Goal: Task Accomplishment & Management: Complete application form

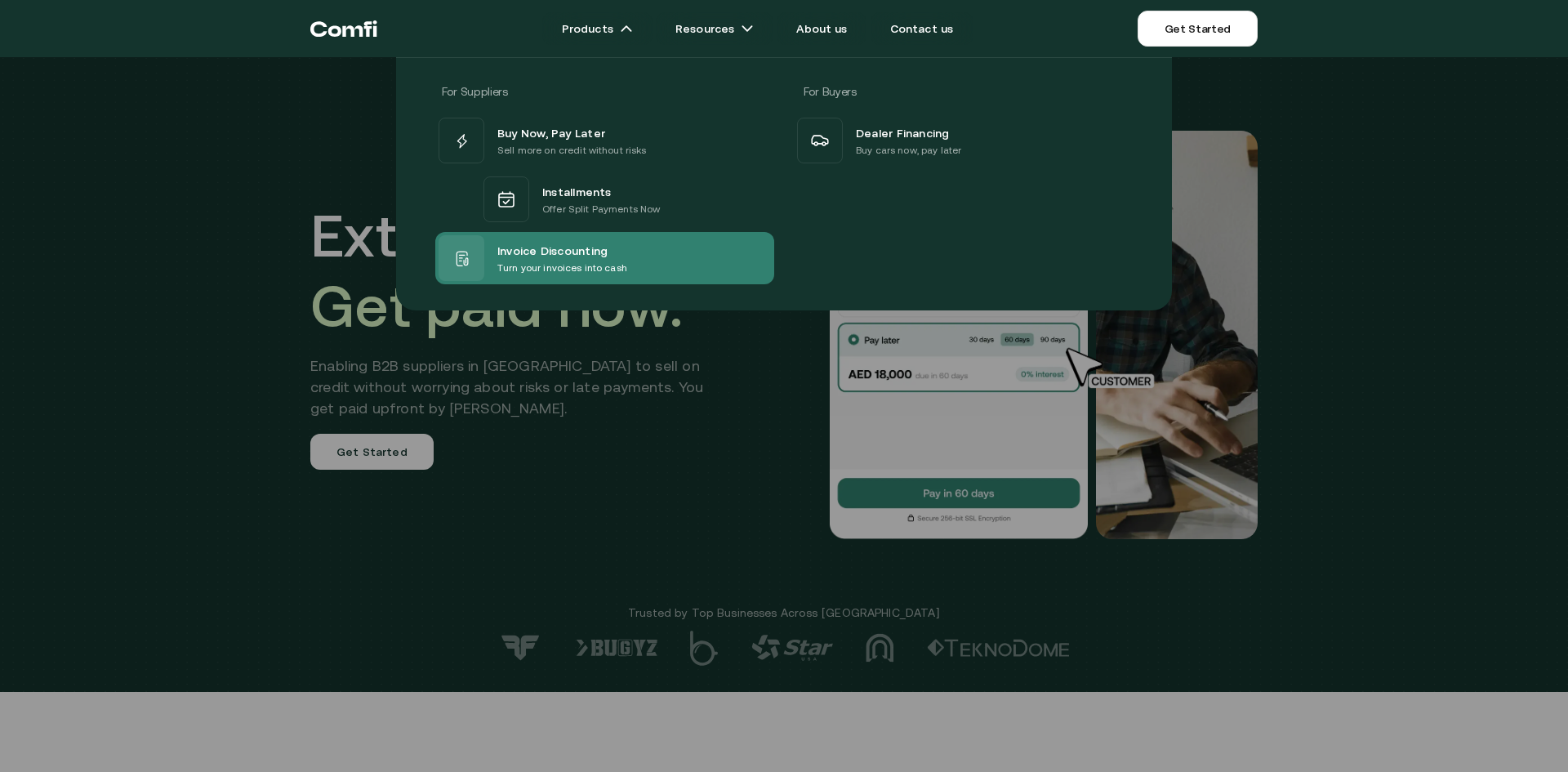
click at [661, 264] on div "Invoice Discounting Turn your invoices into cash" at bounding box center [604, 258] width 339 height 52
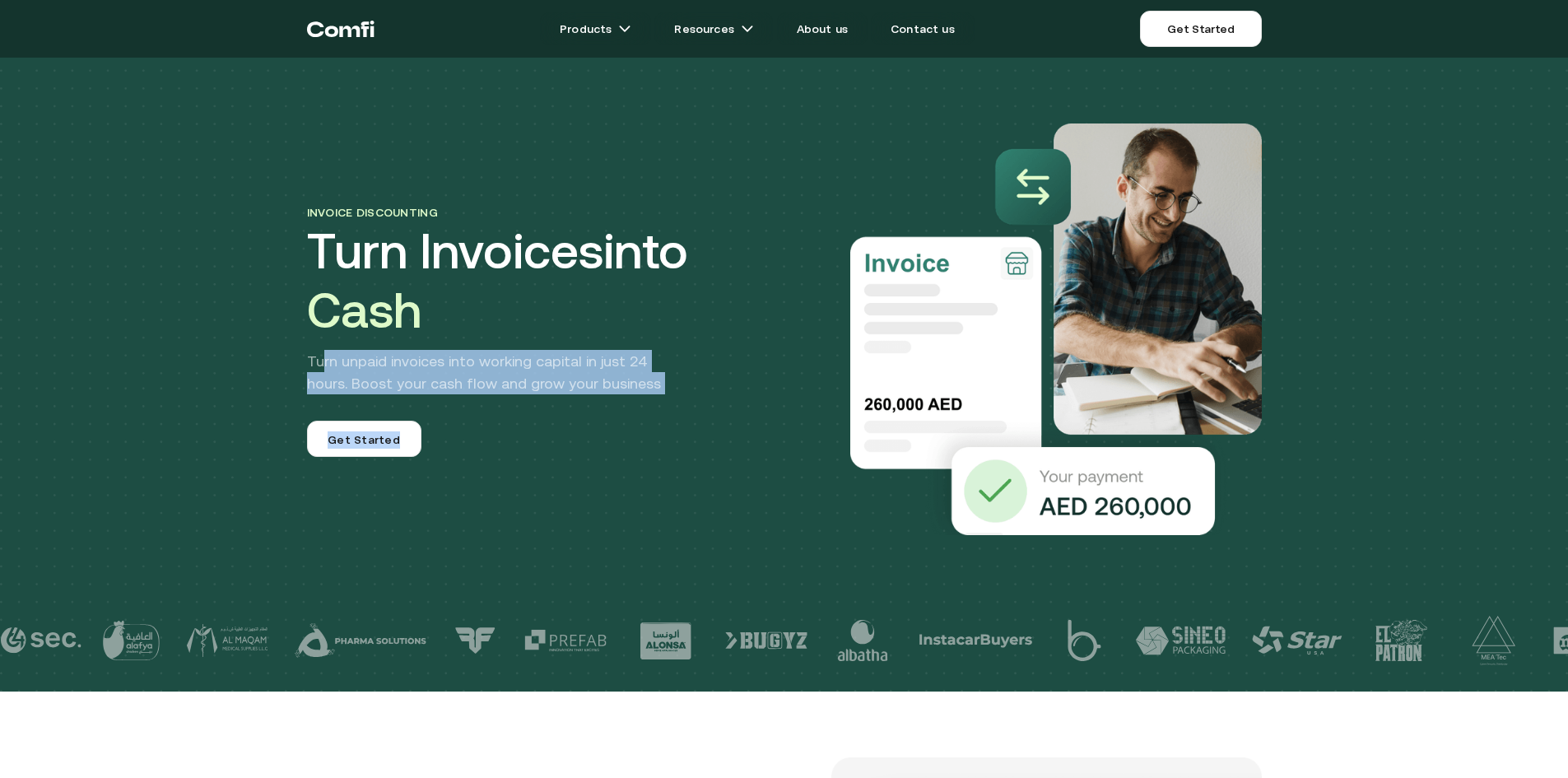
drag, startPoint x: 325, startPoint y: 367, endPoint x: 718, endPoint y: 400, distance: 394.4
click at [718, 400] on div "Invoice discounting Turn Invoices into Cash Turn unpaid invoices into working c…" at bounding box center [545, 329] width 478 height 255
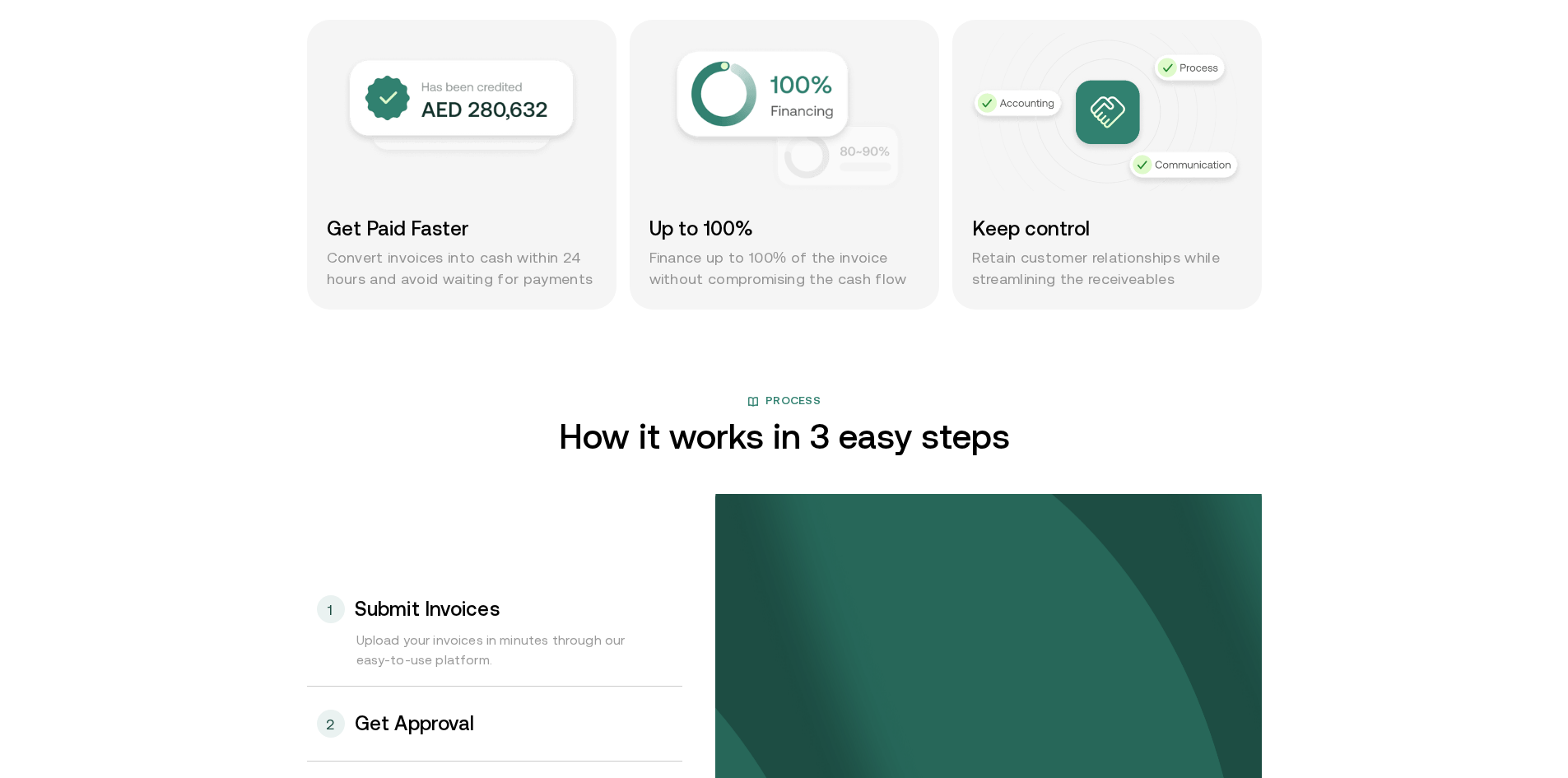
scroll to position [1563, 0]
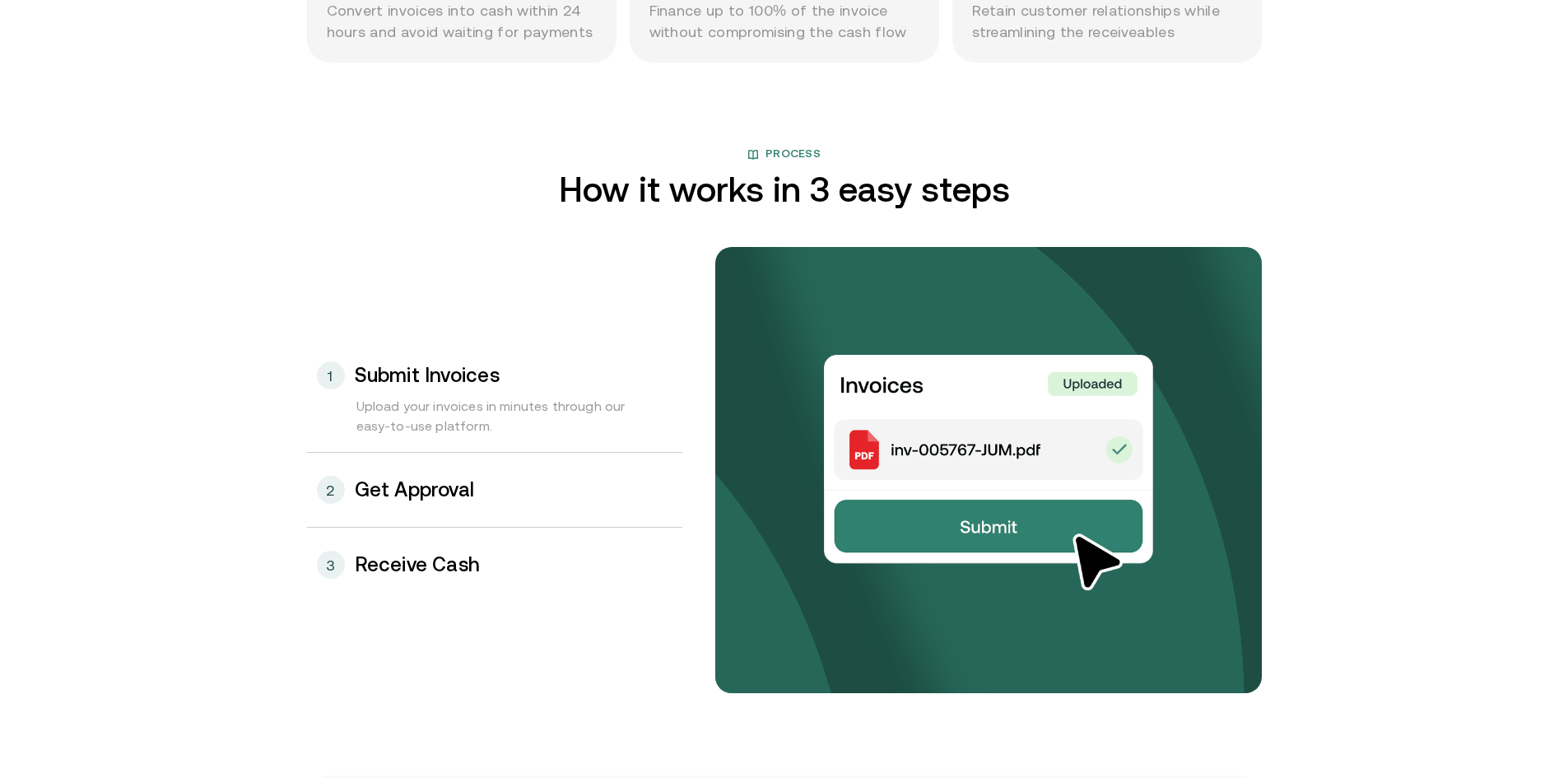
click at [355, 485] on div "2 Get Approval" at bounding box center [494, 489] width 375 height 74
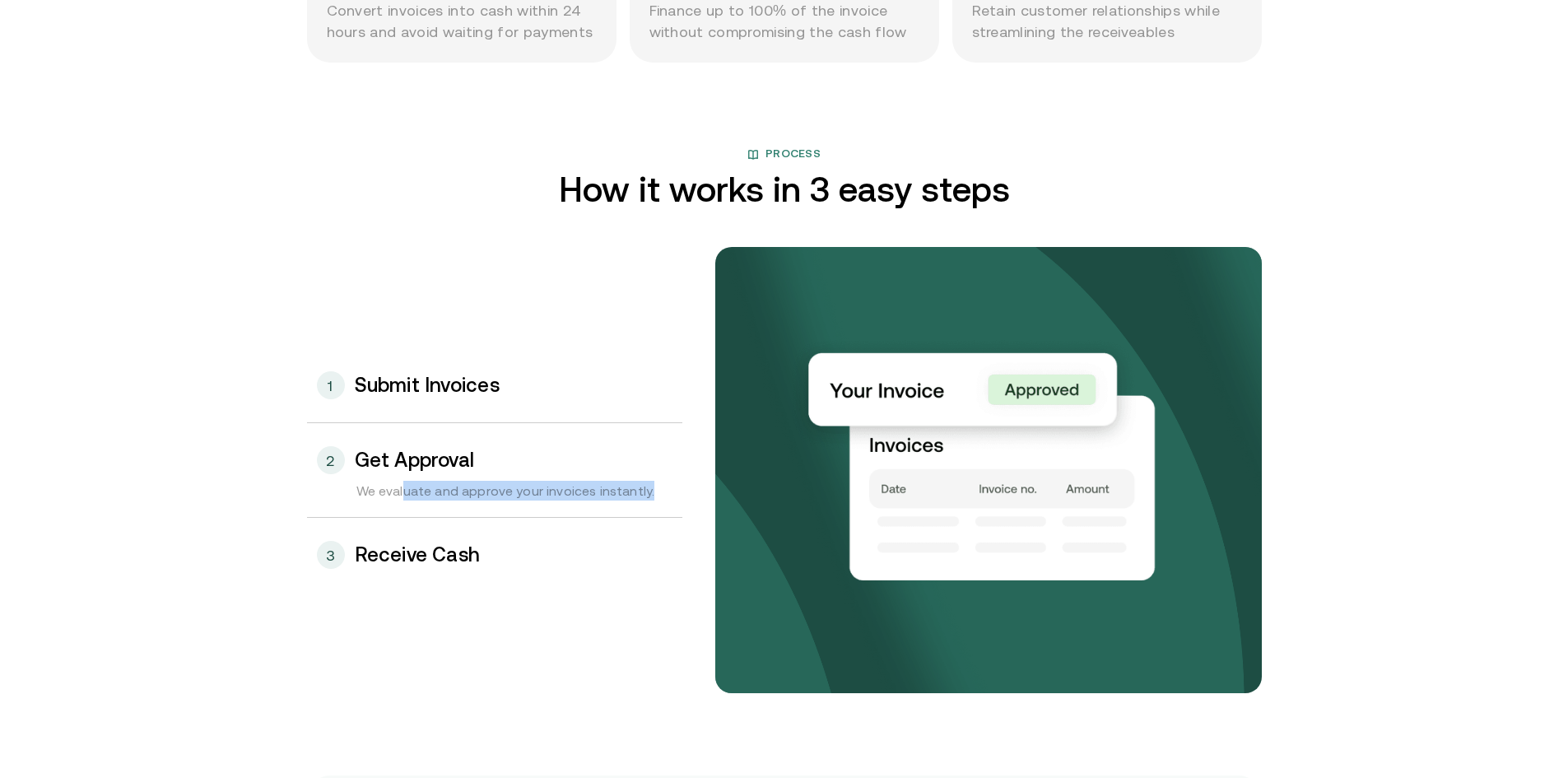
drag, startPoint x: 410, startPoint y: 497, endPoint x: 657, endPoint y: 488, distance: 247.2
click at [657, 488] on div "We evaluate and approve your invoices instantly." at bounding box center [494, 498] width 375 height 36
click at [438, 551] on h3 "Receive Cash" at bounding box center [417, 555] width 126 height 22
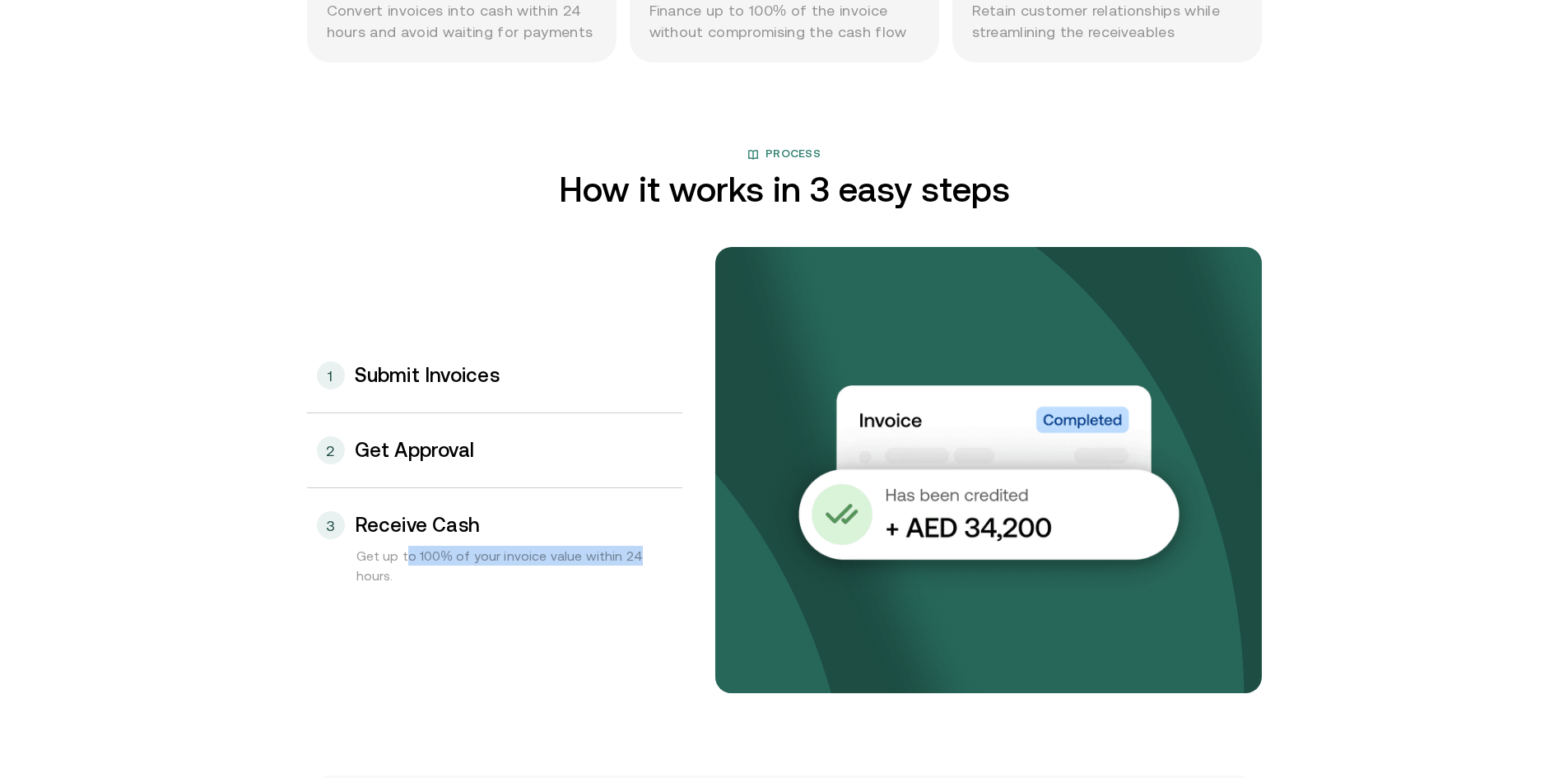
drag, startPoint x: 410, startPoint y: 564, endPoint x: 640, endPoint y: 561, distance: 230.0
click at [640, 561] on div "Get up to 100% of your invoice value within 24 hours." at bounding box center [494, 574] width 375 height 56
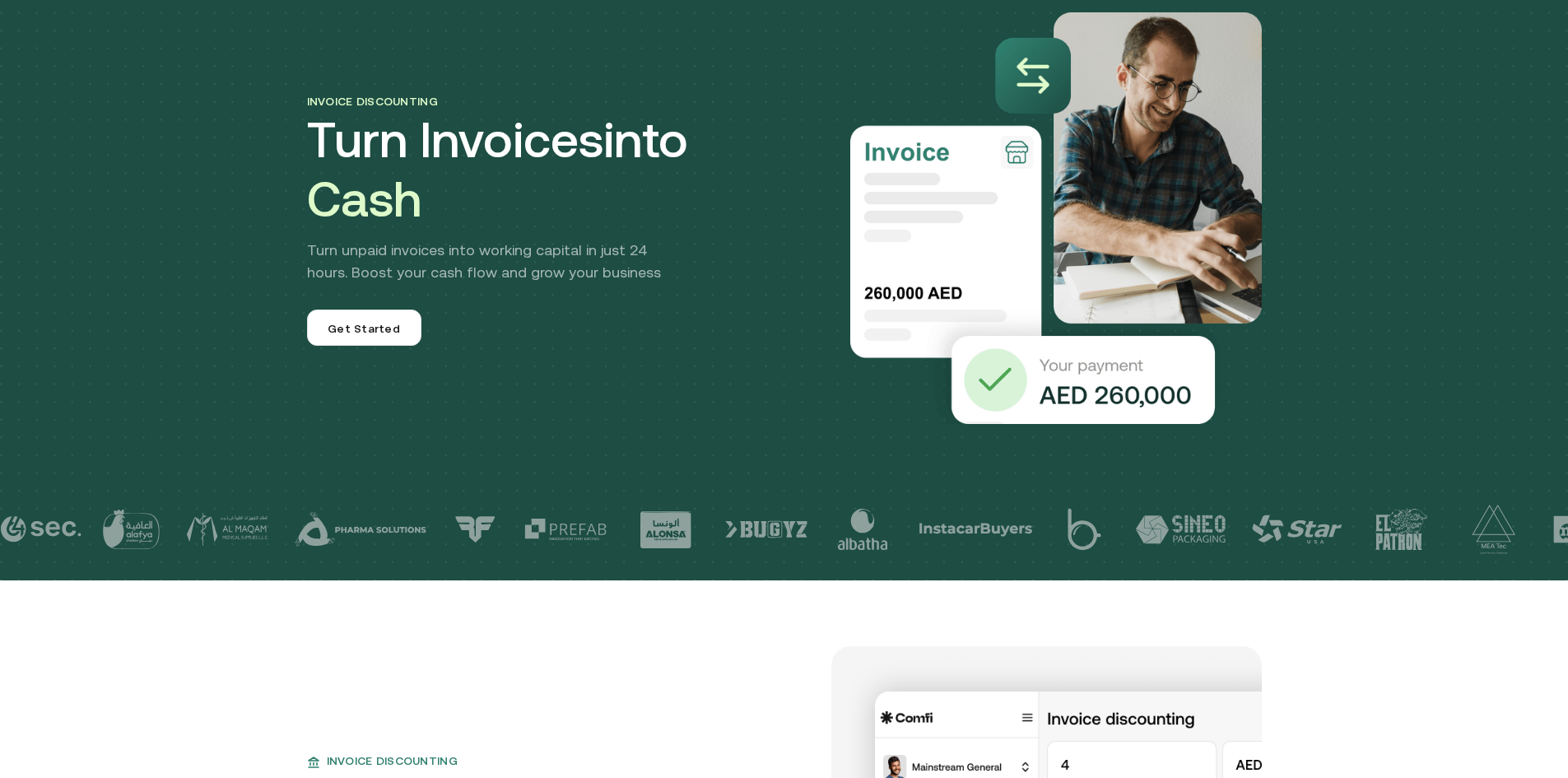
scroll to position [0, 0]
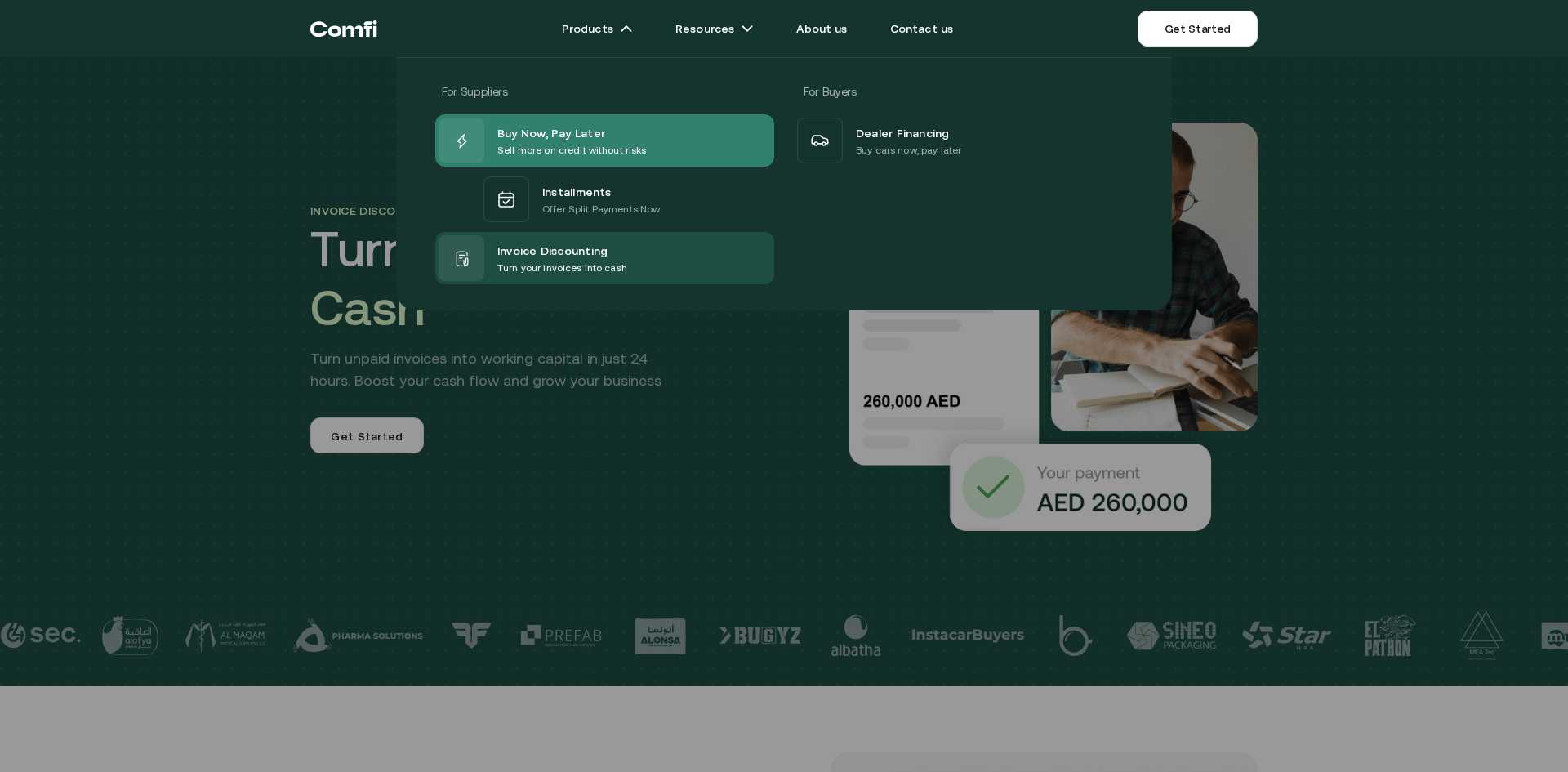
click at [582, 129] on span "Buy Now, Pay Later" at bounding box center [551, 132] width 108 height 19
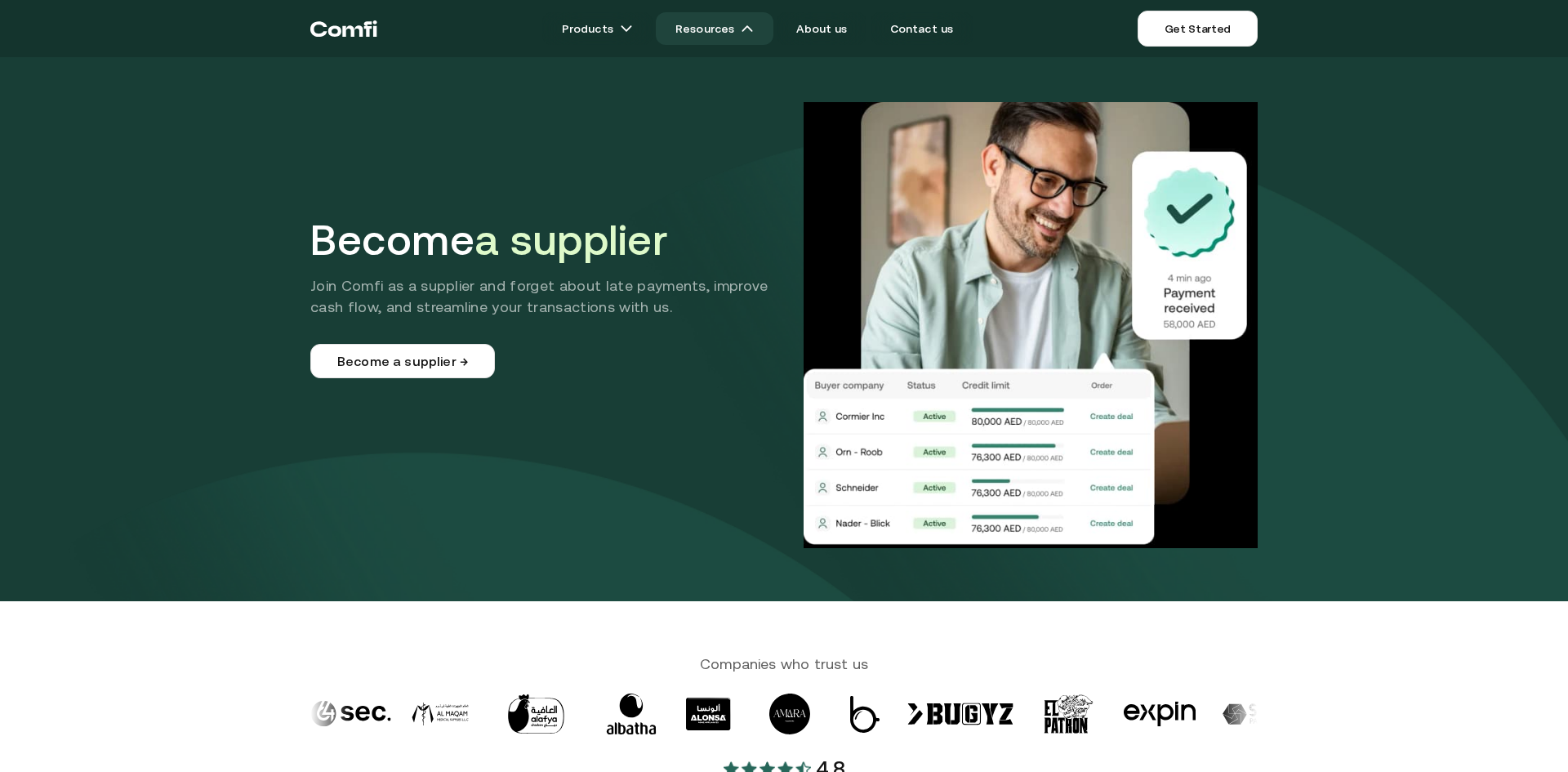
click at [737, 37] on link "Resources" at bounding box center [714, 28] width 118 height 32
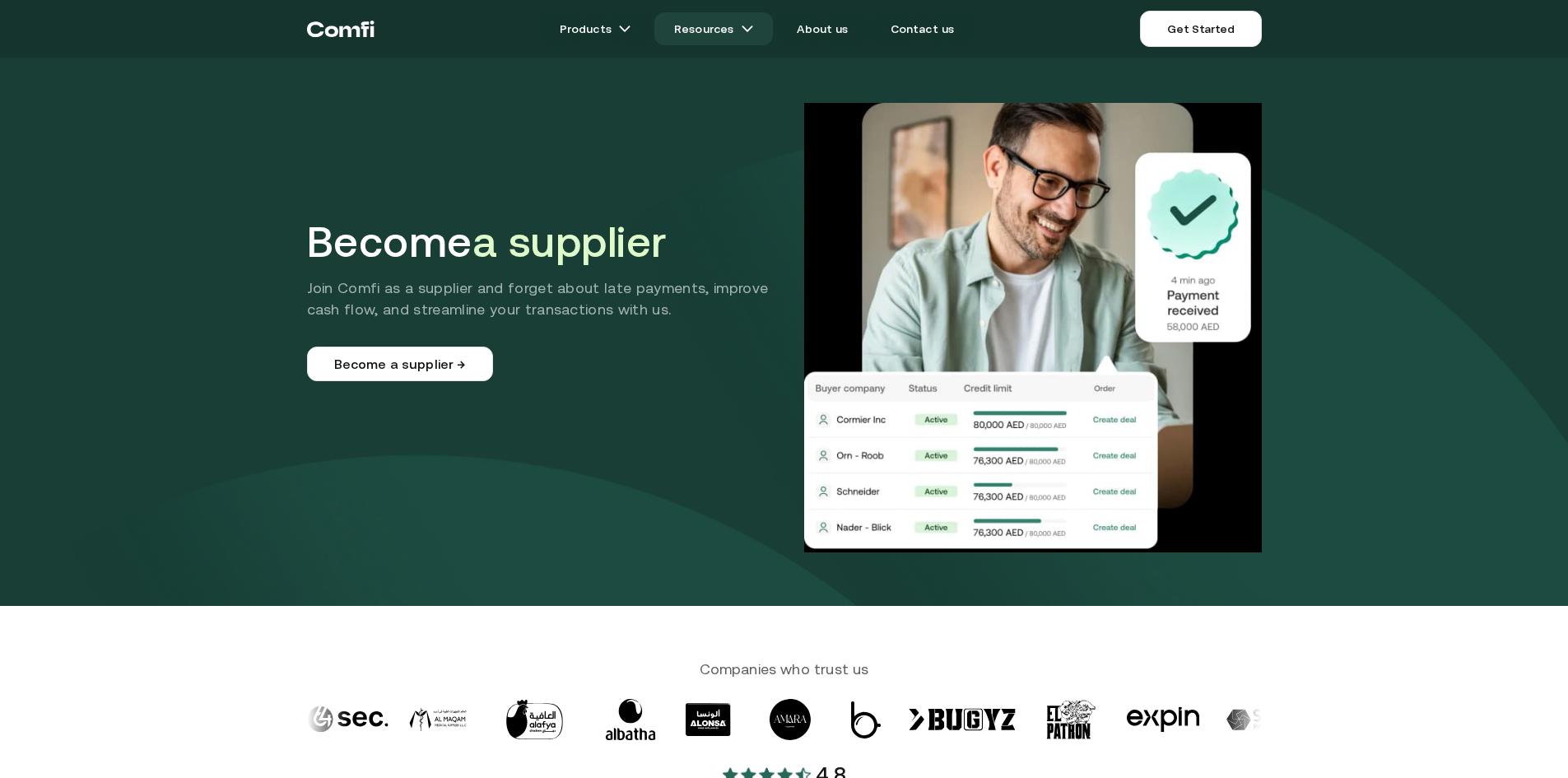
click at [742, 37] on link "Resources" at bounding box center [713, 28] width 119 height 33
click at [742, 31] on link "Resources" at bounding box center [713, 28] width 119 height 33
click at [753, 24] on img at bounding box center [747, 29] width 13 height 13
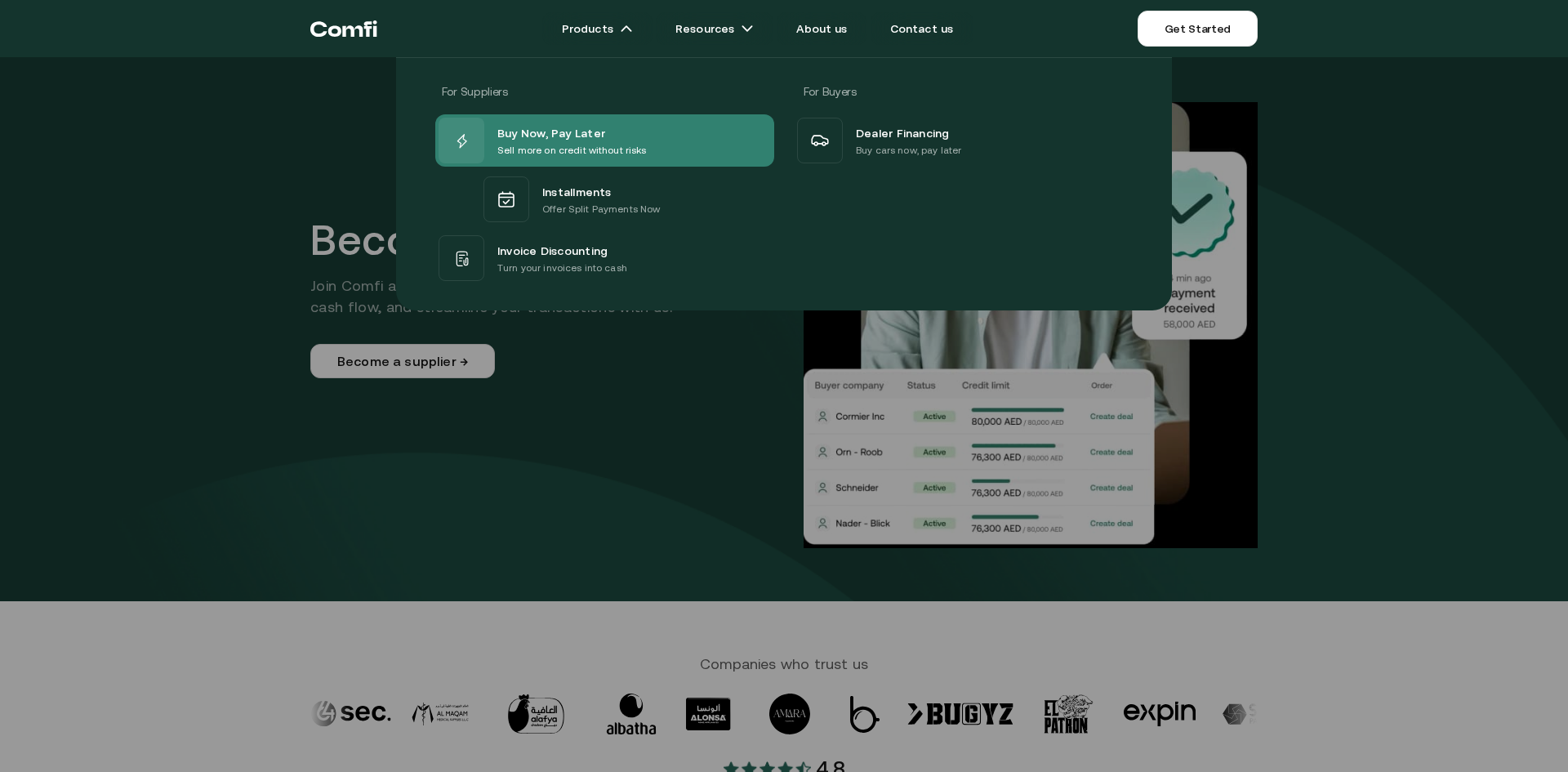
click at [610, 152] on p "Sell more on credit without risks" at bounding box center [572, 150] width 149 height 17
click at [600, 133] on div "Buy Now, Pay Later" at bounding box center [572, 132] width 149 height 19
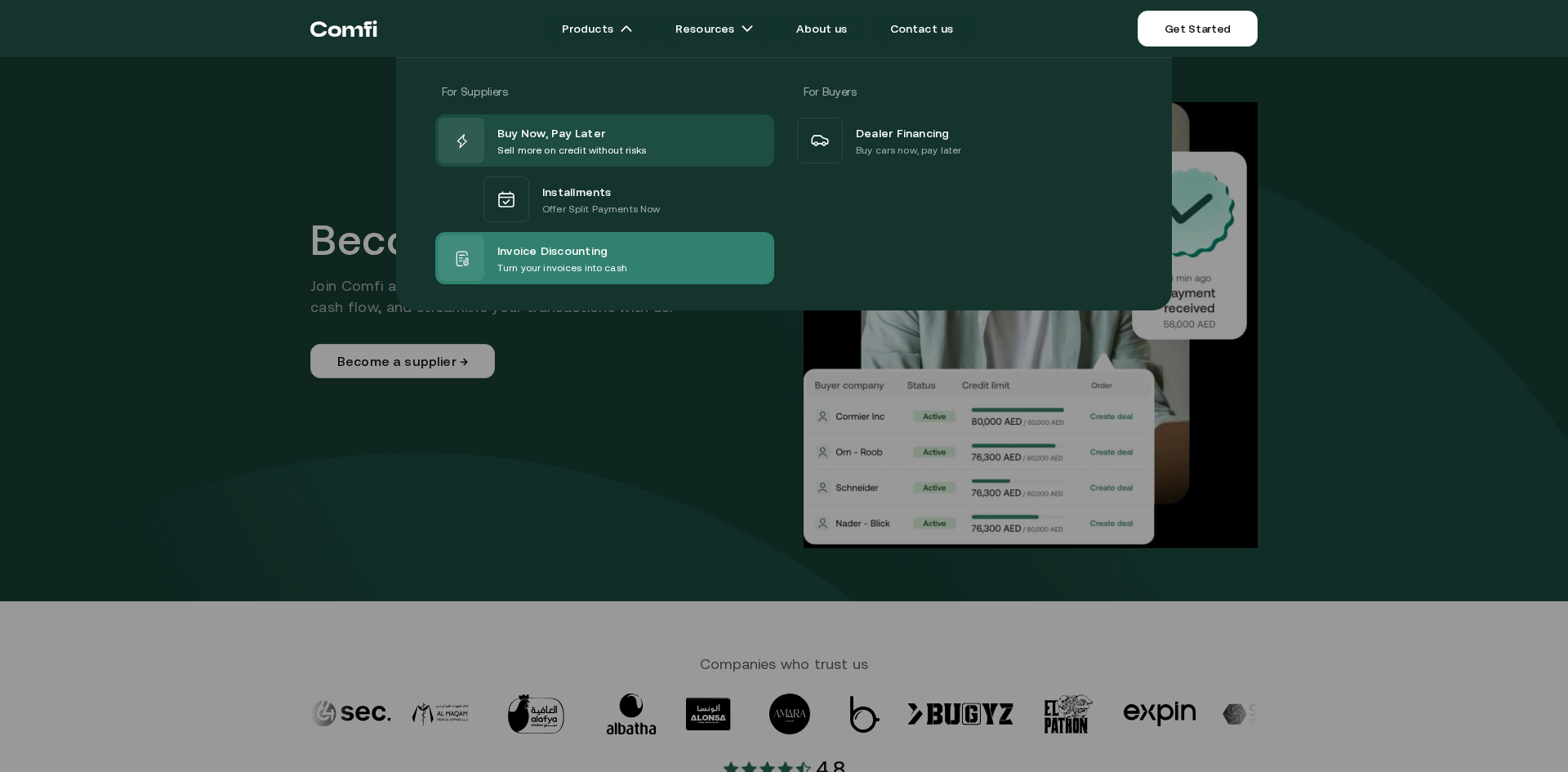
click at [602, 252] on span "Invoice Discounting" at bounding box center [552, 250] width 110 height 19
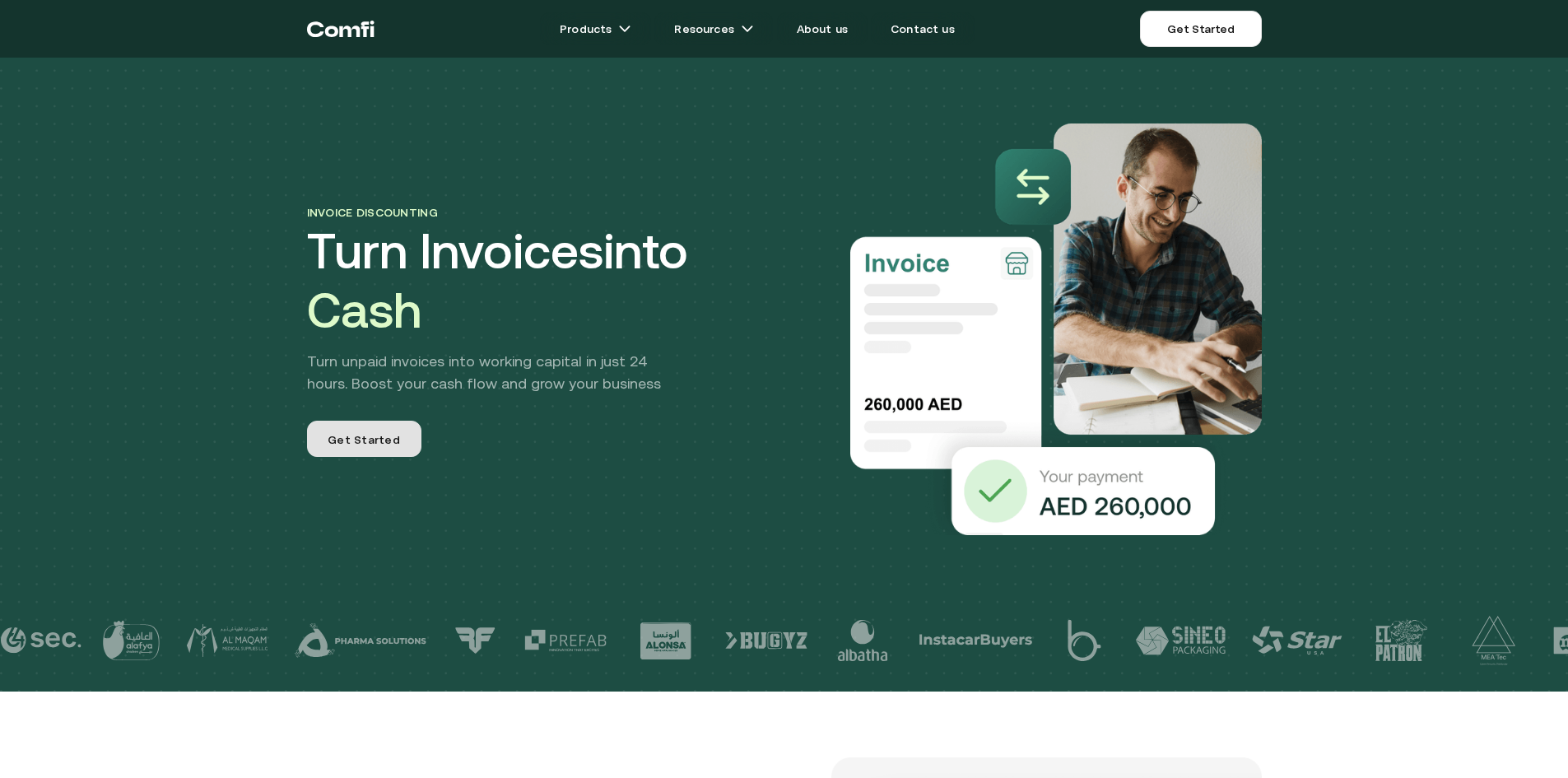
click at [402, 430] on link "Get Started" at bounding box center [364, 439] width 114 height 36
